Goal: Task Accomplishment & Management: Complete application form

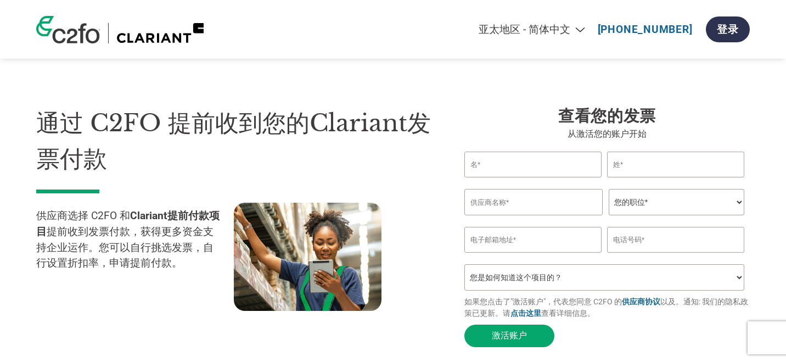
select select "zh-CN"
click at [507, 204] on input "text" at bounding box center [533, 202] width 138 height 26
click at [498, 169] on input "text" at bounding box center [532, 165] width 137 height 26
drag, startPoint x: 457, startPoint y: 144, endPoint x: 435, endPoint y: 157, distance: 25.3
click at [435, 157] on div "通过 C2FO 提前收到您的Clariant发票付款 供应商选择 C2FO 和 Clariant提前付款项目 提前收到发票付款，获得更多资金支持企业运作。您可…" at bounding box center [242, 228] width 412 height 247
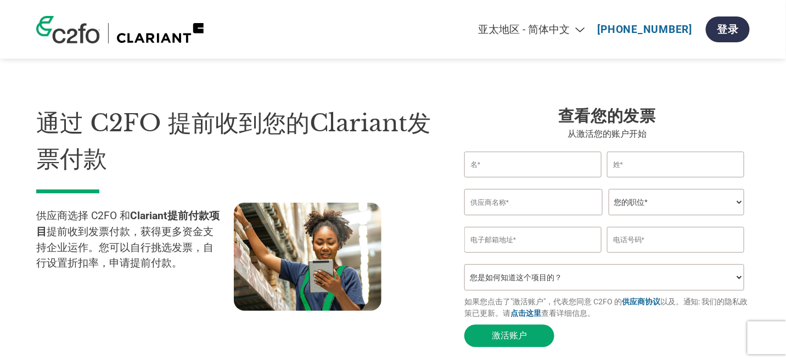
drag, startPoint x: 636, startPoint y: 141, endPoint x: 558, endPoint y: 146, distance: 78.7
drag, startPoint x: 558, startPoint y: 146, endPoint x: 491, endPoint y: 146, distance: 67.0
drag, startPoint x: 491, startPoint y: 146, endPoint x: 451, endPoint y: 143, distance: 39.6
drag, startPoint x: 451, startPoint y: 143, endPoint x: 428, endPoint y: 150, distance: 24.7
click at [428, 150] on h1 "通过 C2FO 提前收到您的Clariant发票付款" at bounding box center [233, 140] width 395 height 71
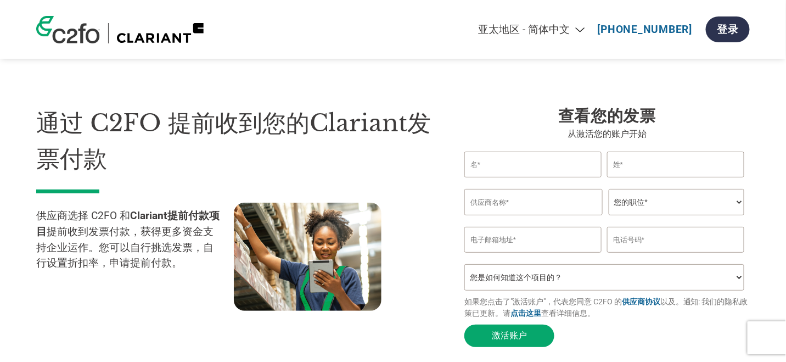
click at [486, 163] on input "text" at bounding box center [532, 165] width 137 height 26
type input "[PERSON_NAME]"
drag, startPoint x: 635, startPoint y: 164, endPoint x: 641, endPoint y: 165, distance: 5.6
click at [635, 164] on input "text" at bounding box center [675, 165] width 137 height 26
type input "王"
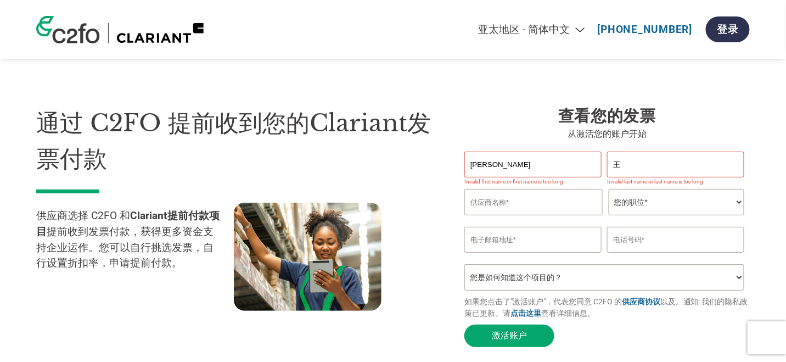
click at [438, 197] on div "通过 C2FO 提前收到您的Clariant发票付款 供应商选择 C2FO 和 Clariant提前付款项目 提前收到发票付款，获得更多资金支持企业运作。您可…" at bounding box center [242, 228] width 412 height 247
drag, startPoint x: 491, startPoint y: 166, endPoint x: 407, endPoint y: 168, distance: 84.0
click at [391, 160] on div "通过 C2FO 提前收到您的Clariant发票付款 供应商选择 C2FO 和 Clariant提前付款项目 提前收到发票付款，获得更多资金支持企业运作。您可…" at bounding box center [393, 206] width 714 height 291
type input "ZHIXU"
click at [631, 167] on input "王" at bounding box center [675, 165] width 137 height 26
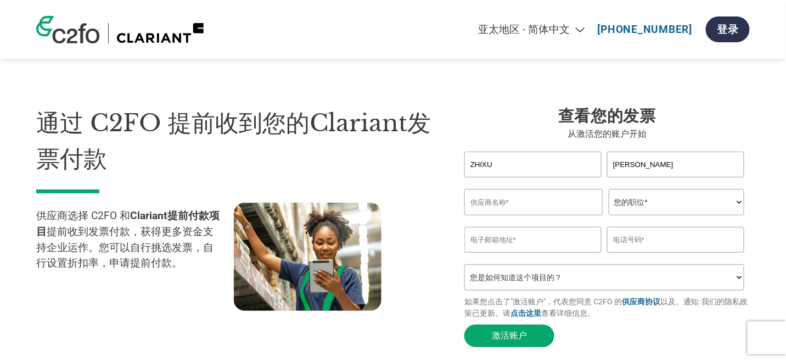
type input "[PERSON_NAME]"
click at [424, 207] on div at bounding box center [333, 258] width 198 height 110
click at [508, 339] on button "激活账户" at bounding box center [509, 335] width 90 height 23
click at [482, 207] on input "text" at bounding box center [533, 202] width 138 height 26
click at [524, 204] on input "text" at bounding box center [533, 202] width 138 height 26
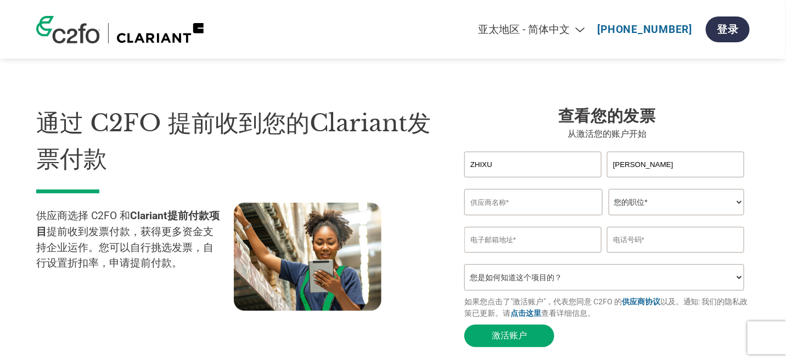
drag, startPoint x: 524, startPoint y: 204, endPoint x: 510, endPoint y: 205, distance: 13.8
click at [510, 205] on input "text" at bounding box center [533, 202] width 138 height 26
paste input "镇江西门子母线有限公司"
type input "镇江西门子母线有限公司"
click at [729, 206] on select "您的职位* 首席财务官 会计长 财务长 财务总监 信贷经理 首席执行官 总裁 企业主/创始人 会计人员 簿记人员 应收账款人员 办公室经理 其他" at bounding box center [677, 202] width 136 height 26
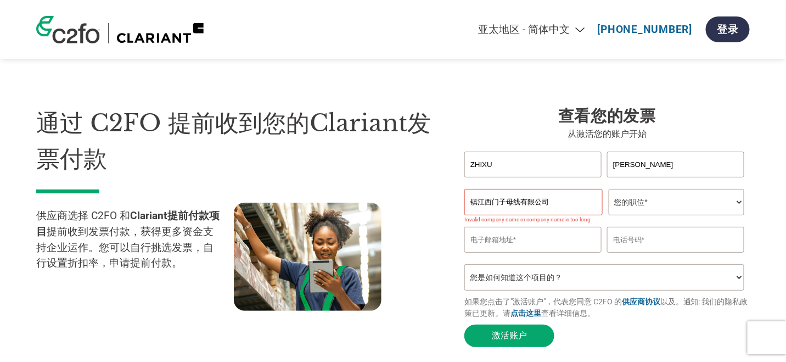
click at [772, 212] on section "通过 C2FO 提前收到您的Clariant发票付款 供应商选择 C2FO 和 Clariant提前付款项目 提前收到发票付款，获得更多资金支持企业运作。您可…" at bounding box center [393, 216] width 786 height 344
drag, startPoint x: 559, startPoint y: 204, endPoint x: 240, endPoint y: 198, distance: 319.5
click at [239, 198] on div "通过 C2FO 提前收到您的Clariant发票付款 供应商选择 C2FO 和 Clariant提前付款项目 提前收到发票付款，获得更多资金支持企业运作。您可…" at bounding box center [393, 206] width 714 height 291
paste input "Zhenjiang Siemens Busbar Trunking Systems [DOMAIN_NAME]"
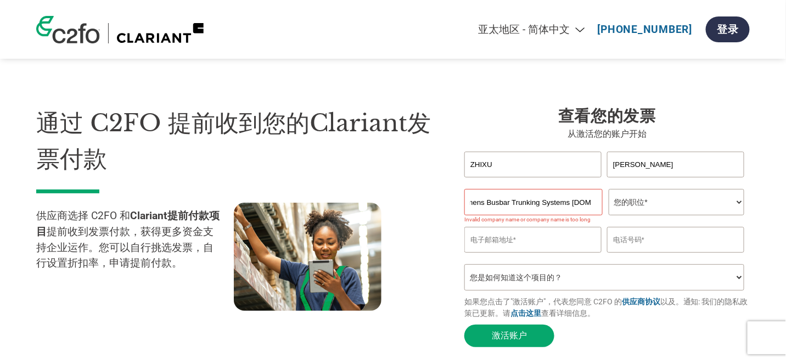
type input "Zhenjiang Siemens Busbar Trunking Systems [DOMAIN_NAME]"
click at [448, 229] on div "通过 C2FO 提前收到您的Clariant发票付款 供应商选择 C2FO 和 Clariant提前付款项目 提前收到发票付款，获得更多资金支持企业运作。您可…" at bounding box center [393, 206] width 714 height 291
drag, startPoint x: 448, startPoint y: 229, endPoint x: 451, endPoint y: 248, distance: 19.0
click at [451, 248] on div "查看您的发票 从激活您的账户开始 [PERSON_NAME] Invalid first name or first name is too long Inv…" at bounding box center [599, 228] width 302 height 247
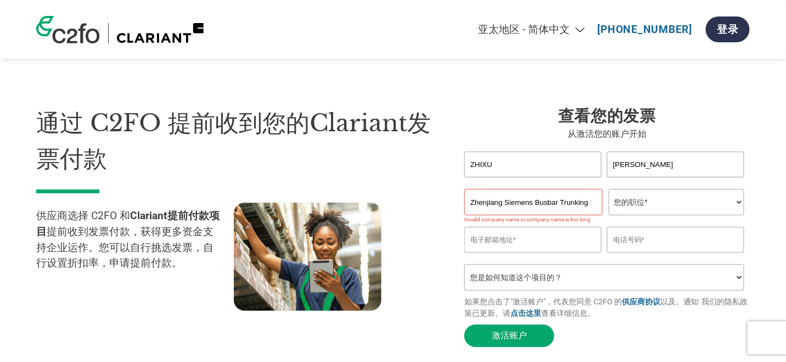
click at [759, 234] on section "通过 C2FO 提前收到您的Clariant发票付款 供应商选择 C2FO 和 Clariant提前付款项目 提前收到发票付款，获得更多资金支持企业运作。您可…" at bounding box center [393, 216] width 786 height 344
click at [733, 207] on select "您的职位* 首席财务官 会计长 财务长 财务总监 信贷经理 首席执行官 总裁 企业主/创始人 会计人员 簿记人员 应收账款人员 办公室经理 其他" at bounding box center [677, 202] width 136 height 26
select select "OTHER"
click at [609, 190] on select "您的职位* 首席财务官 会计长 财务长 财务总监 信贷经理 首席执行官 总裁 企业主/创始人 会计人员 簿记人员 应收账款人员 办公室经理 其他" at bounding box center [677, 202] width 136 height 26
click at [760, 230] on section "通过 C2FO 提前收到您的Clariant发票付款 供应商选择 C2FO 和 Clariant提前付款项目 提前收到发票付款，获得更多资金支持企业运作。您可…" at bounding box center [393, 216] width 786 height 344
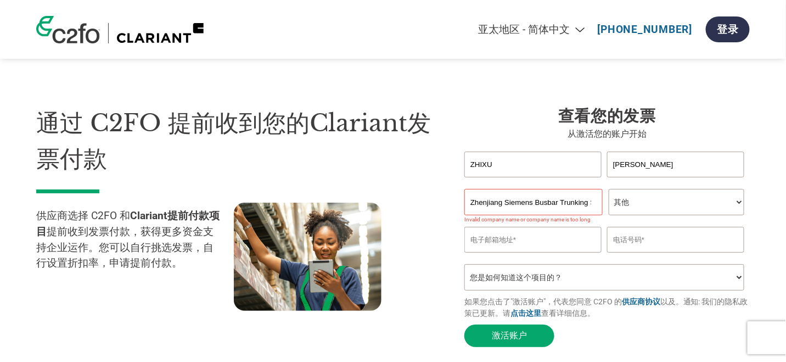
click at [530, 242] on input "email" at bounding box center [532, 240] width 137 height 26
paste input "[DOMAIN_NAME][EMAIL_ADDRESS][DOMAIN_NAME]"
type input "[DOMAIN_NAME][EMAIL_ADDRESS][DOMAIN_NAME]"
click at [646, 242] on input "text" at bounding box center [675, 240] width 137 height 26
type input "13585594522"
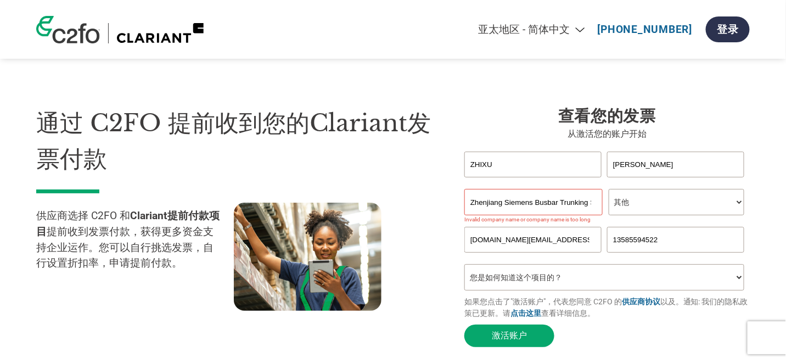
click at [448, 231] on div "查看您的发票 从激活您的账户开始 [PERSON_NAME] Invalid first name or first name is too long Inv…" at bounding box center [599, 228] width 302 height 247
drag, startPoint x: 455, startPoint y: 143, endPoint x: 426, endPoint y: 155, distance: 31.5
click at [426, 155] on h1 "通过 C2FO 提前收到您的Clariant发票付款" at bounding box center [233, 140] width 395 height 71
drag, startPoint x: 456, startPoint y: 145, endPoint x: 422, endPoint y: 156, distance: 36.3
click at [422, 156] on h1 "通过 C2FO 提前收到您的Clariant发票付款" at bounding box center [233, 140] width 395 height 71
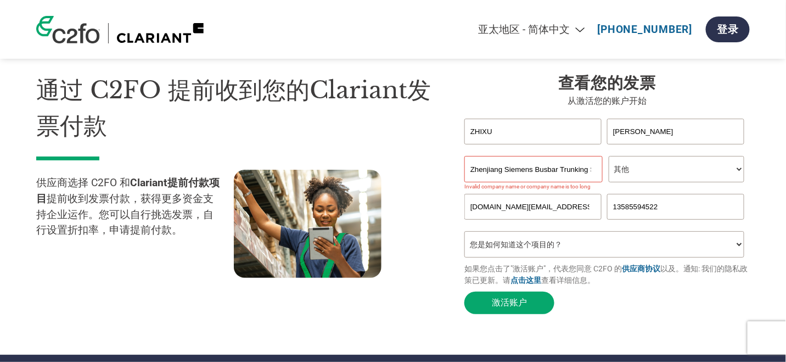
scroll to position [55, 0]
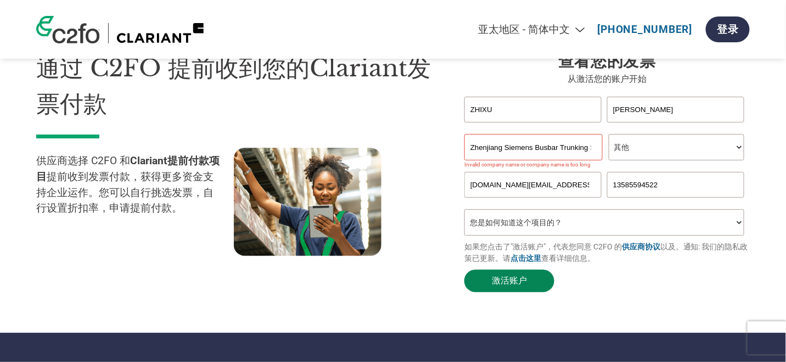
click at [509, 289] on button "激活账户" at bounding box center [509, 281] width 90 height 23
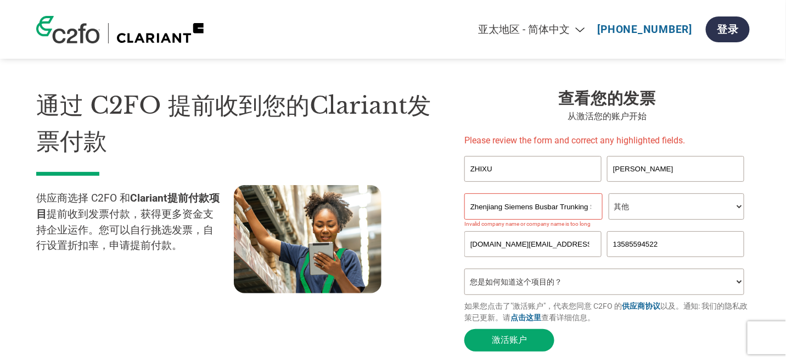
scroll to position [0, 0]
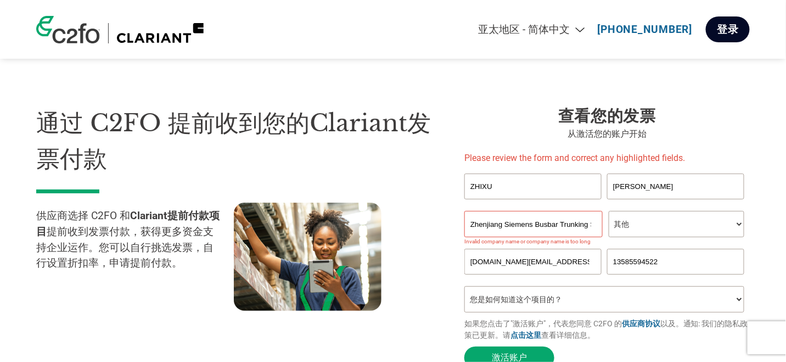
click at [729, 27] on link "登录" at bounding box center [728, 29] width 44 height 26
